Goal: Check status: Check status

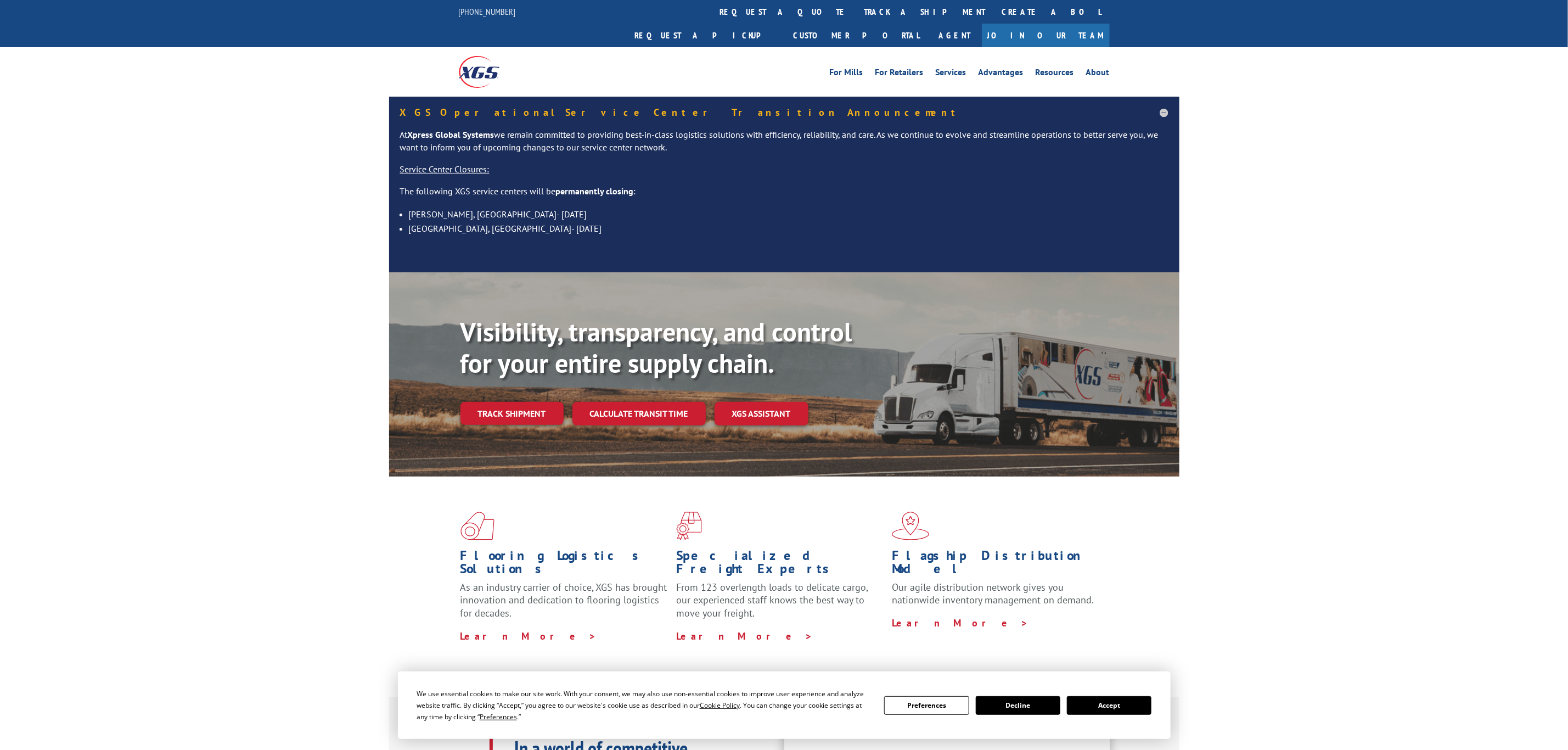
click at [758, 47] on div "For [PERSON_NAME] For Retailers Services Advantages Resources About For [PERSON…" at bounding box center [784, 71] width 651 height 49
click at [856, 15] on link "track a shipment" at bounding box center [925, 12] width 138 height 24
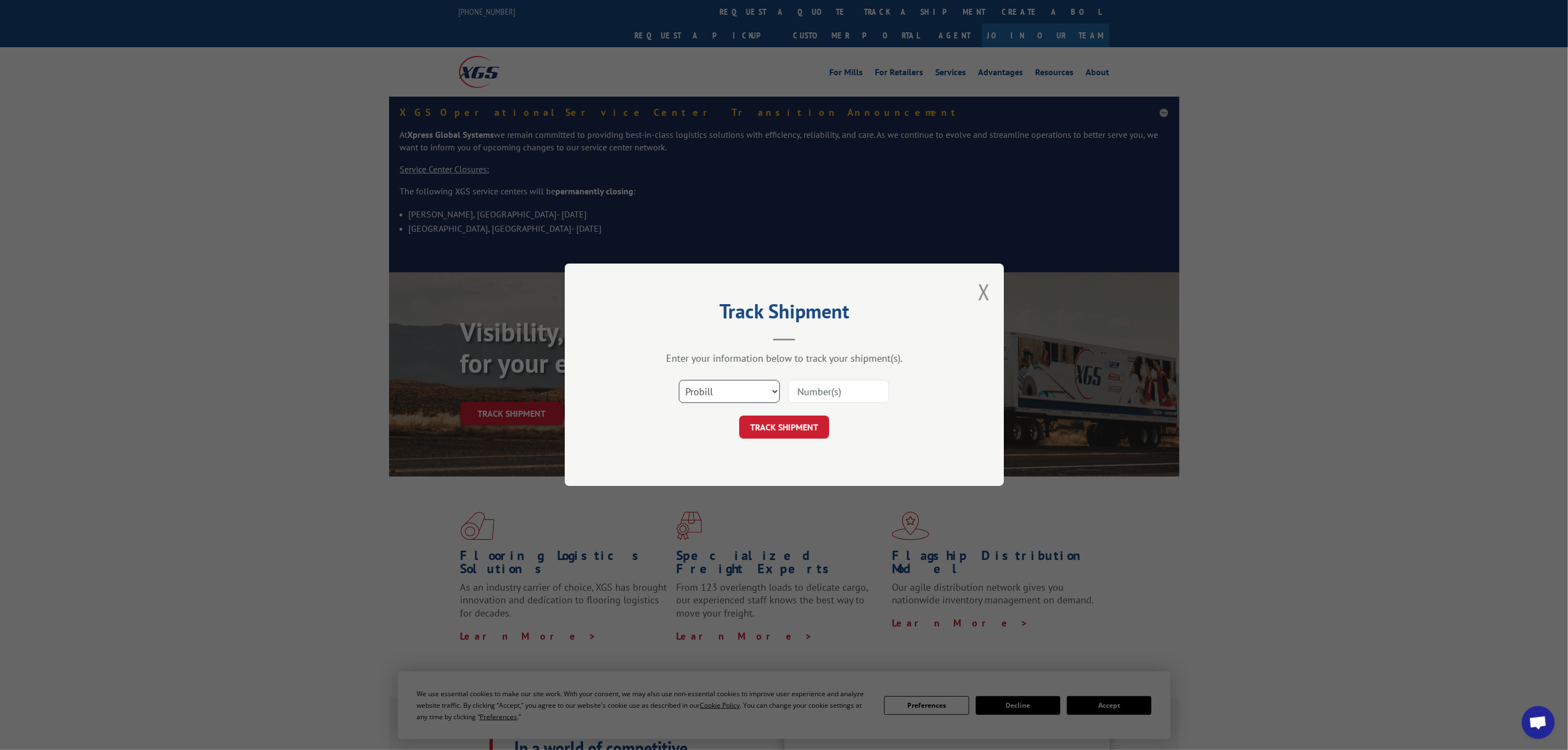
click at [738, 398] on select "Select category... Probill BOL PO" at bounding box center [729, 392] width 101 height 23
select select "bol"
click at [679, 381] on select "Select category... Probill BOL PO" at bounding box center [729, 392] width 101 height 23
drag, startPoint x: 809, startPoint y: 385, endPoint x: 805, endPoint y: 391, distance: 7.2
click at [806, 390] on input at bounding box center [838, 392] width 101 height 23
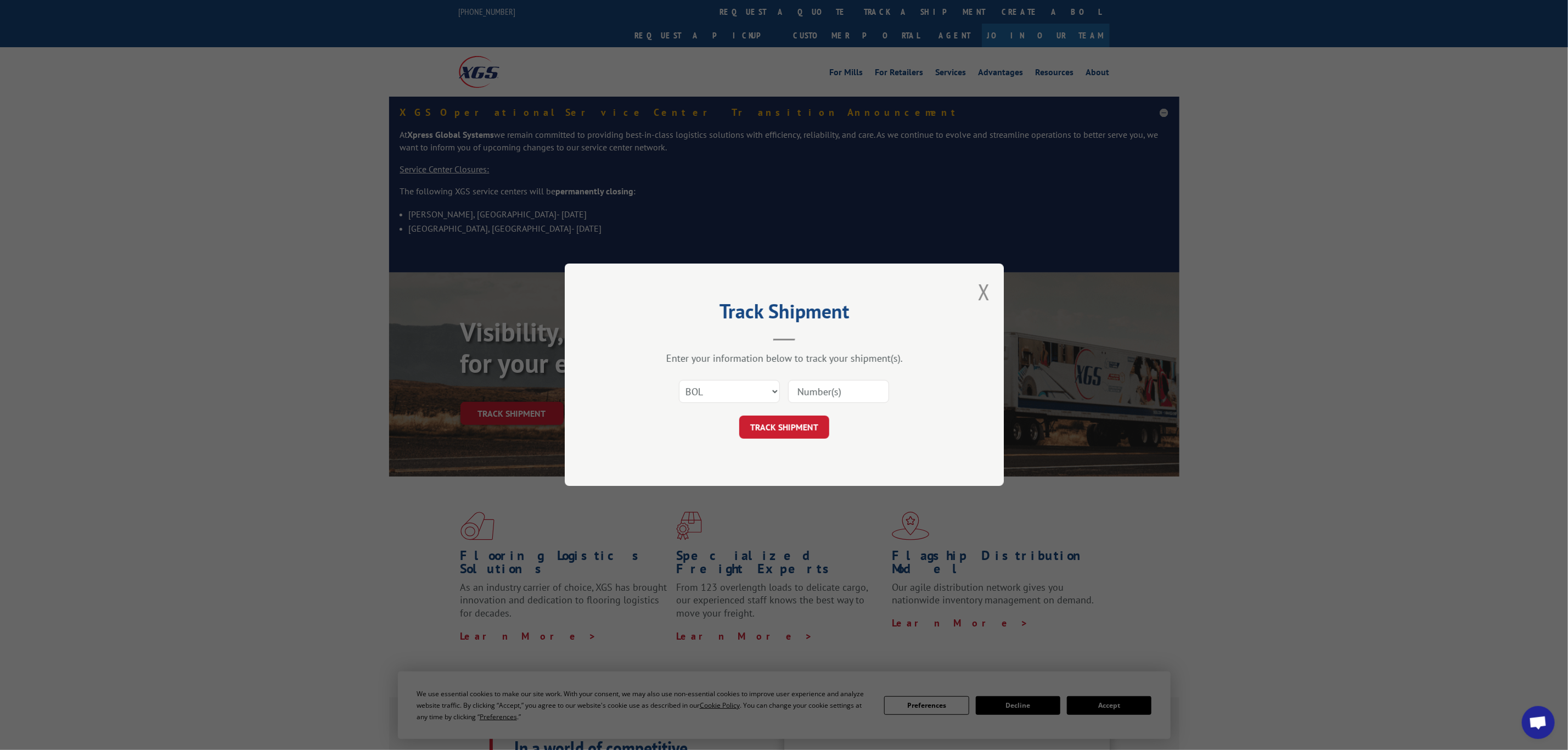
click at [805, 391] on input at bounding box center [838, 392] width 101 height 23
paste input "6007449"
type input "6007449"
click at [794, 428] on button "TRACK SHIPMENT" at bounding box center [784, 428] width 90 height 23
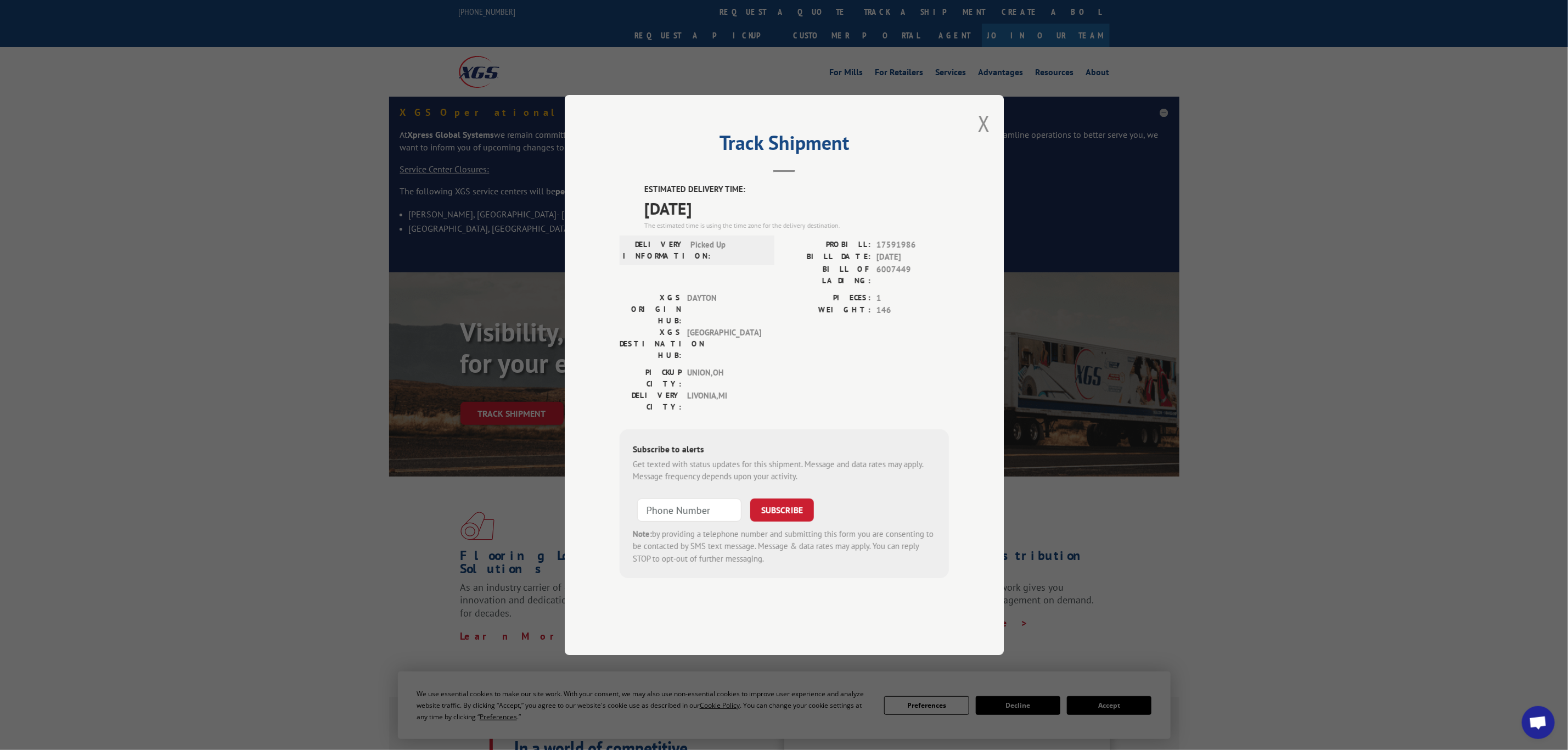
drag, startPoint x: 741, startPoint y: 247, endPoint x: 637, endPoint y: 212, distance: 109.7
click at [637, 212] on div "Track Shipment ESTIMATED DELIVERY TIME: [DATE] The estimated time is using the …" at bounding box center [784, 375] width 439 height 560
copy div "ESTIMATED DELIVERY TIME: [DATE]"
